Goal: Information Seeking & Learning: Check status

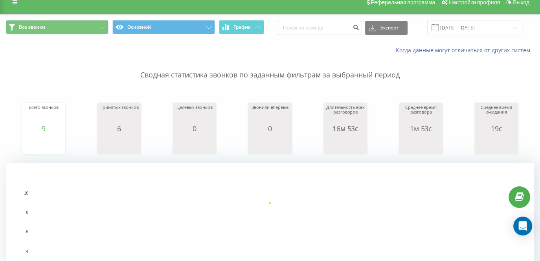
scroll to position [10, 0]
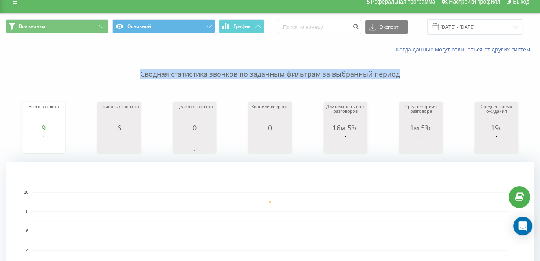
drag, startPoint x: 141, startPoint y: 74, endPoint x: 400, endPoint y: 73, distance: 259.6
click at [400, 73] on p "Сводная статистика звонков по заданным фильтрам за выбранный период" at bounding box center [270, 66] width 528 height 26
click at [124, 58] on p "Сводная статистика звонков по заданным фильтрам за выбранный период" at bounding box center [270, 66] width 528 height 26
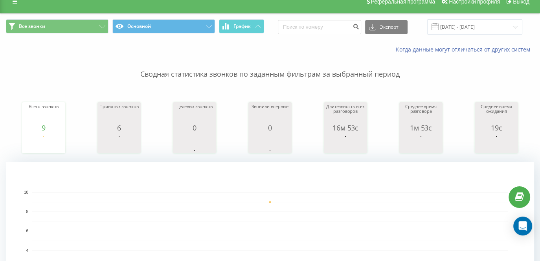
click at [135, 72] on p "Сводная статистика звонков по заданным фильтрам за выбранный период" at bounding box center [270, 66] width 528 height 26
click at [137, 72] on p "Сводная статистика звонков по заданным фильтрам за выбранный период" at bounding box center [270, 66] width 528 height 26
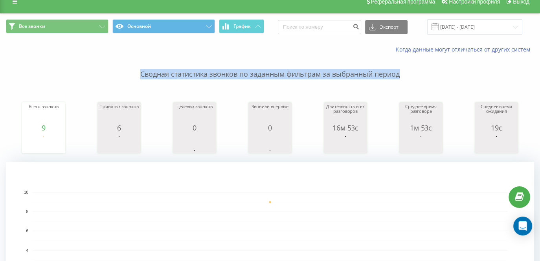
drag, startPoint x: 137, startPoint y: 72, endPoint x: 412, endPoint y: 73, distance: 275.3
click at [412, 73] on p "Сводная статистика звонков по заданным фильтрам за выбранный период" at bounding box center [270, 66] width 528 height 26
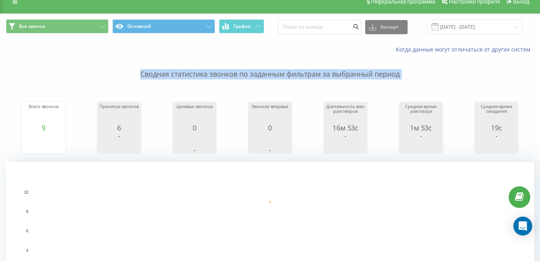
click at [412, 73] on p "Сводная статистика звонков по заданным фильтрам за выбранный период" at bounding box center [270, 66] width 528 height 26
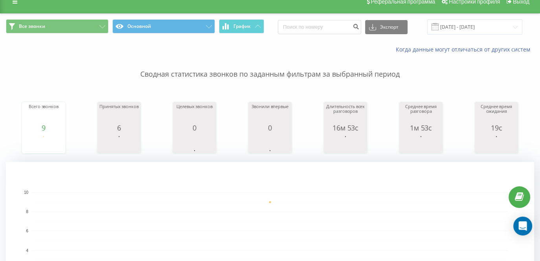
click at [339, 165] on rect "A chart." at bounding box center [270, 240] width 528 height 157
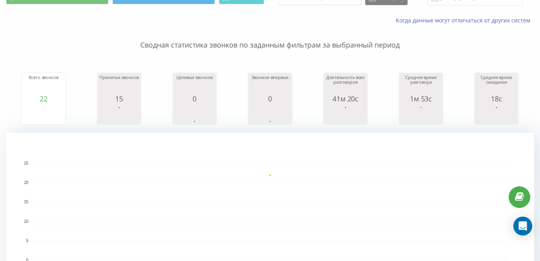
click at [242, 43] on p "Сводная статистика звонков по заданным фильтрам за выбранный период" at bounding box center [270, 37] width 528 height 26
